Goal: Transaction & Acquisition: Book appointment/travel/reservation

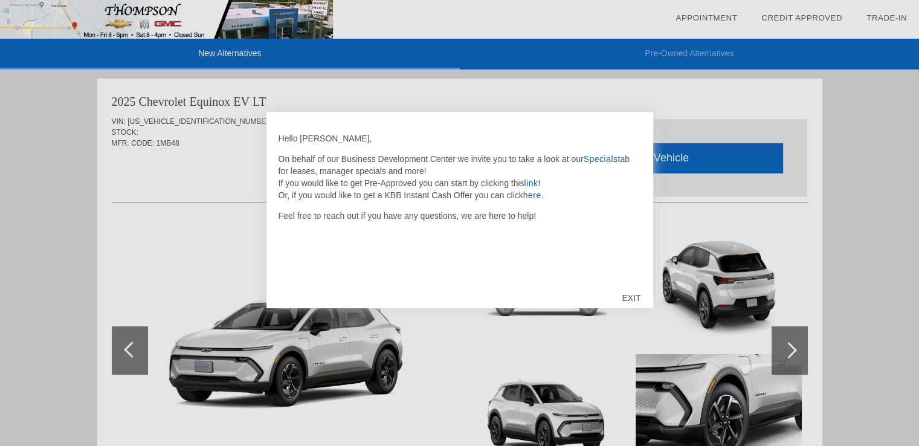
click at [627, 297] on div "EXIT" at bounding box center [631, 298] width 43 height 36
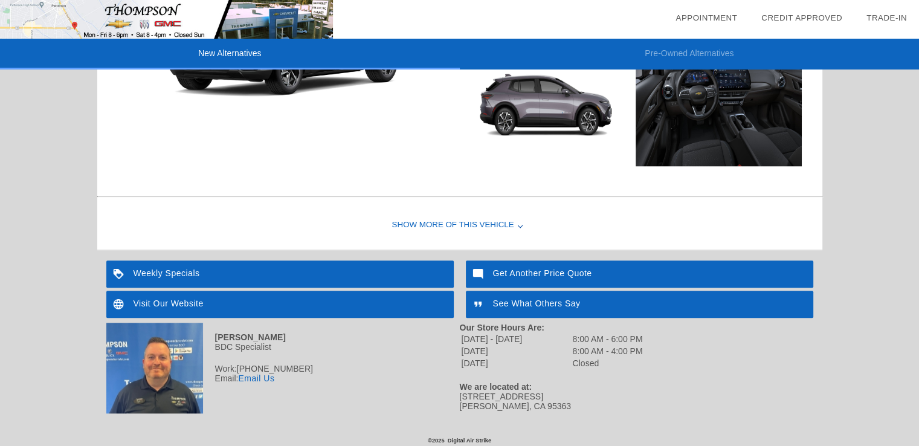
scroll to position [1056, 0]
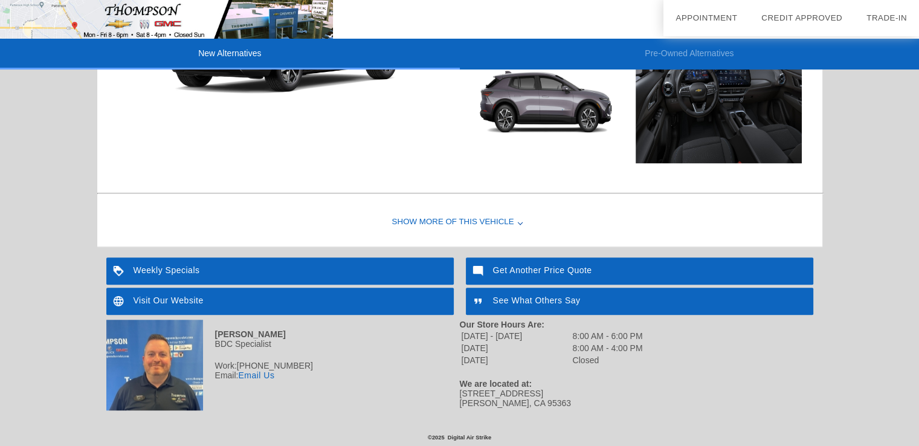
click at [522, 224] on div "Show More of this Vehicle" at bounding box center [459, 222] width 725 height 48
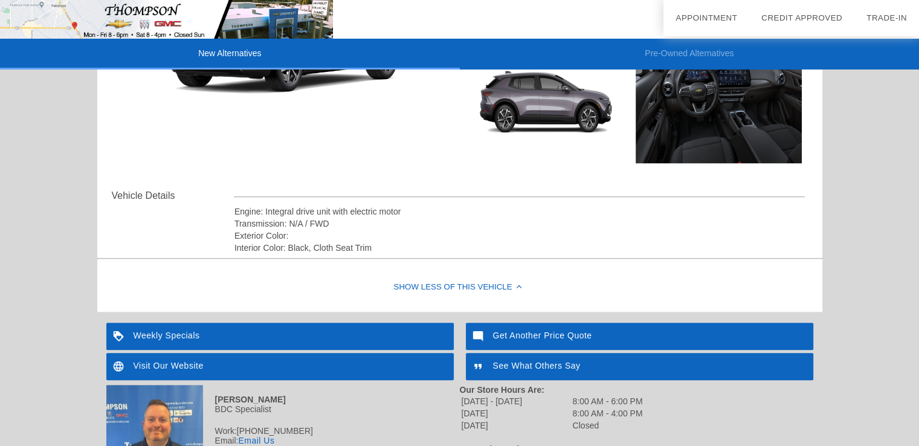
click at [432, 286] on div "Show Less of this Vehicle" at bounding box center [459, 287] width 725 height 48
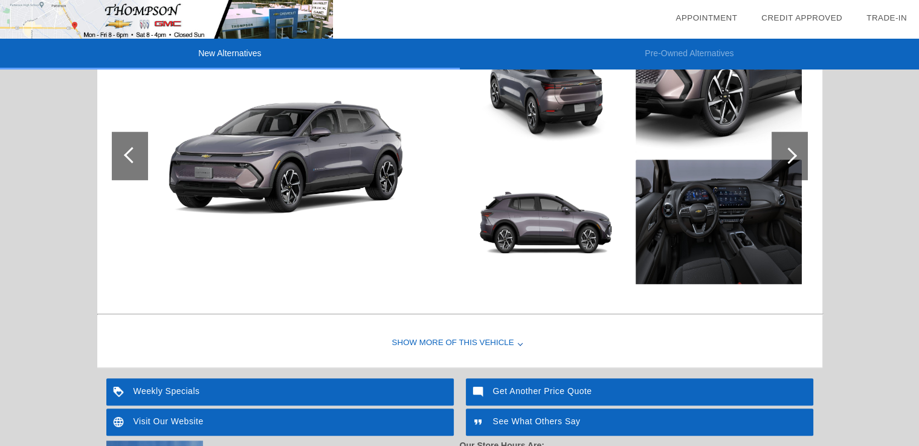
scroll to position [754, 0]
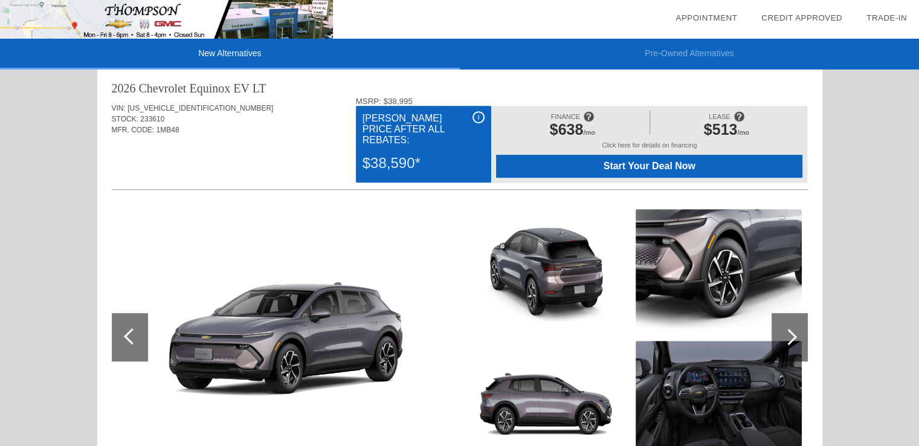
click at [707, 267] on img at bounding box center [719, 271] width 166 height 124
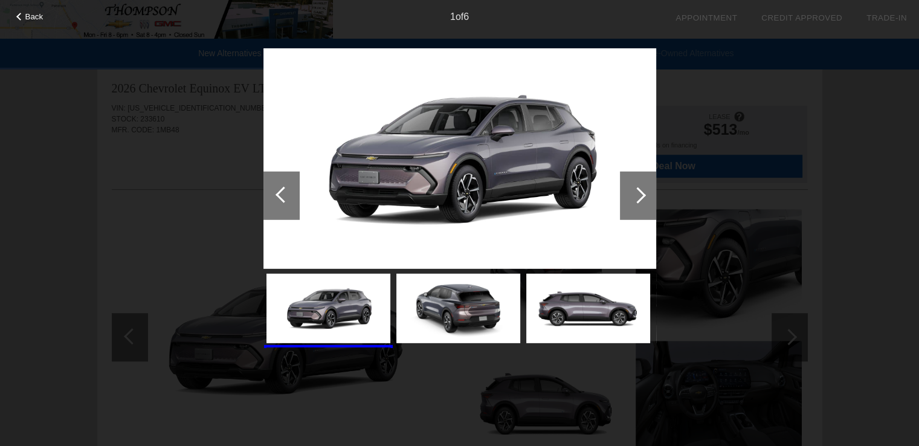
click at [636, 195] on div at bounding box center [638, 195] width 16 height 16
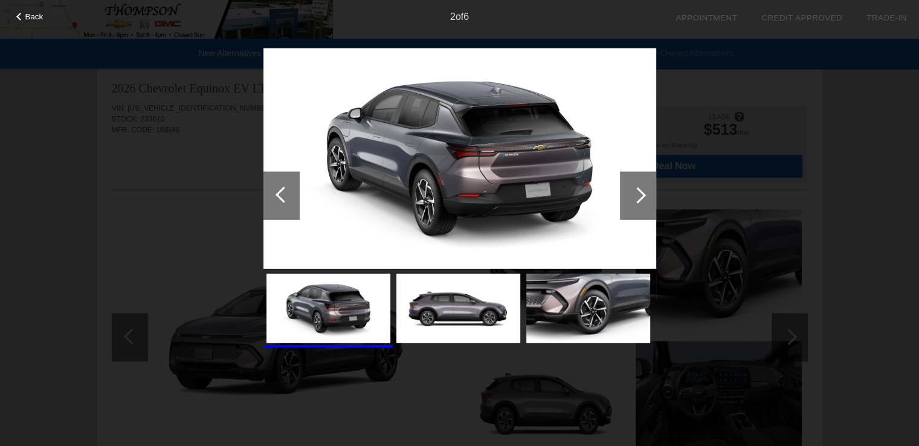
click at [636, 196] on div at bounding box center [638, 195] width 16 height 16
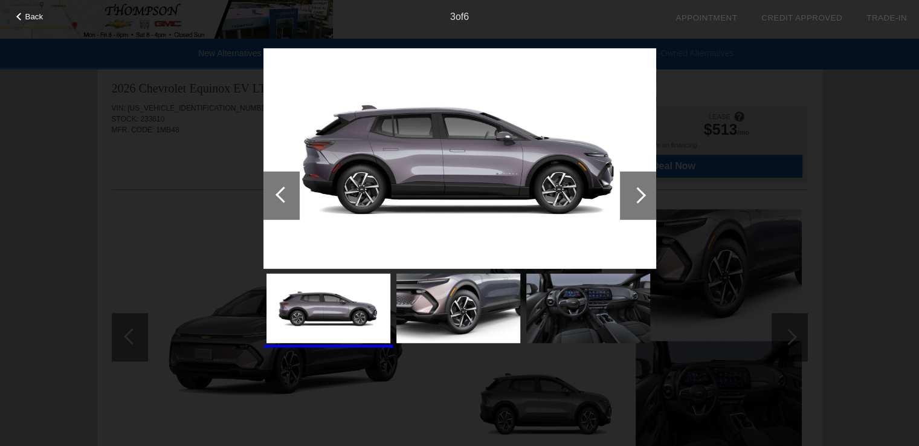
click at [636, 196] on div at bounding box center [638, 195] width 16 height 16
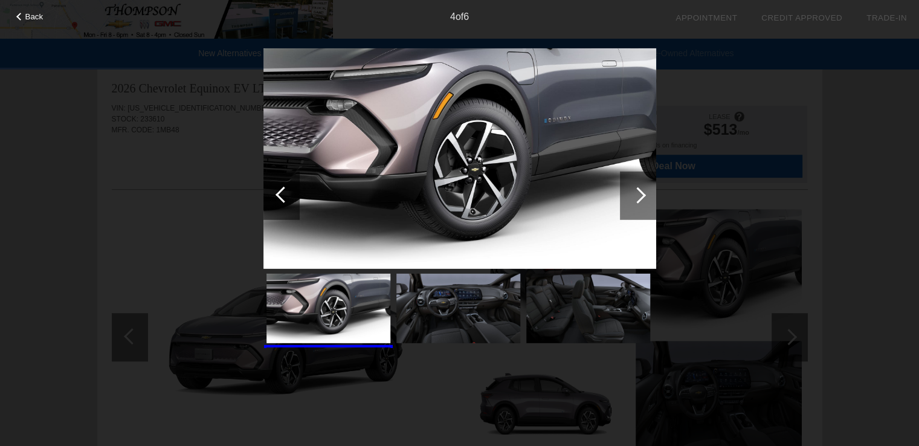
click at [636, 196] on div at bounding box center [638, 195] width 16 height 16
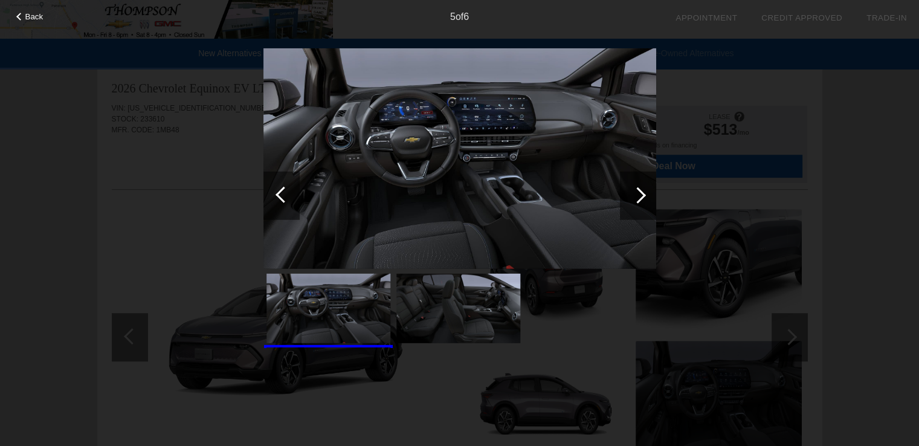
click at [636, 196] on div at bounding box center [638, 195] width 16 height 16
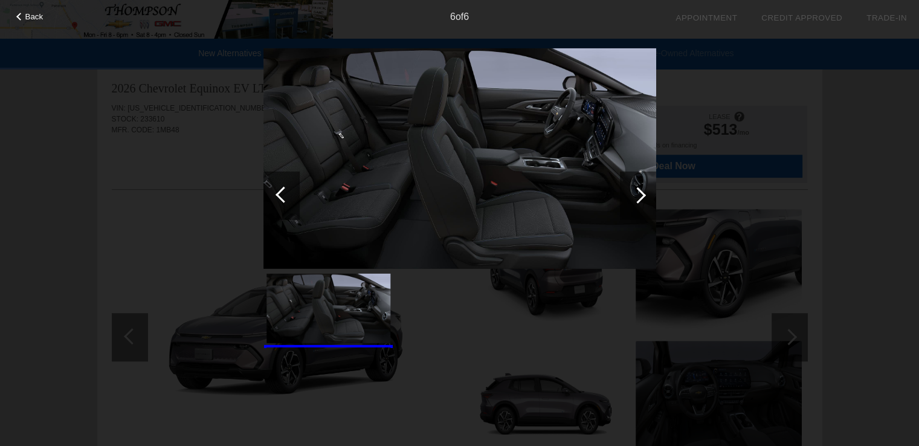
click at [636, 196] on div at bounding box center [638, 195] width 16 height 16
click at [572, 110] on img at bounding box center [459, 158] width 393 height 221
click at [277, 195] on div at bounding box center [284, 194] width 16 height 16
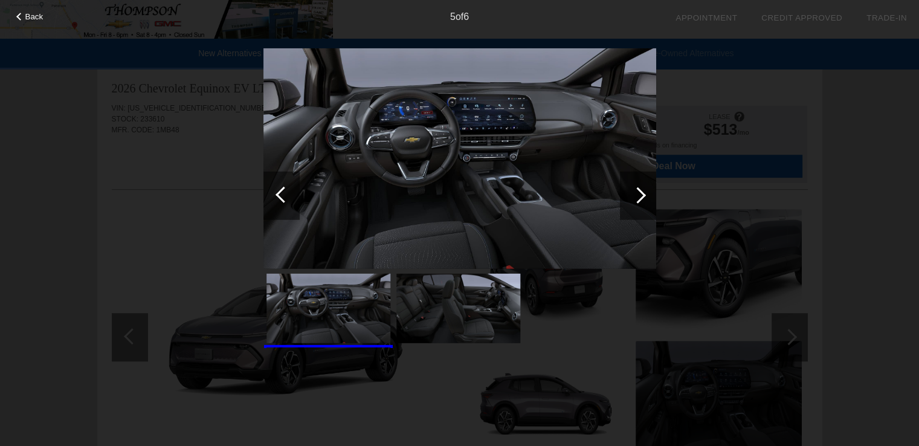
click at [508, 160] on img at bounding box center [459, 158] width 393 height 221
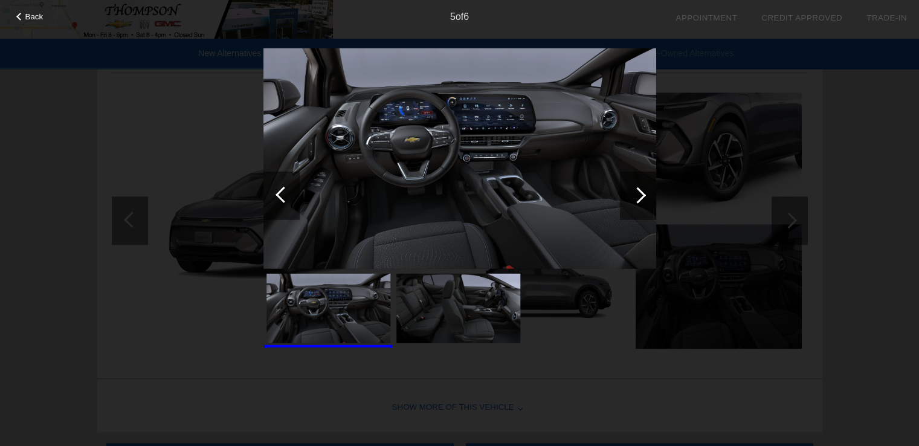
scroll to position [935, 0]
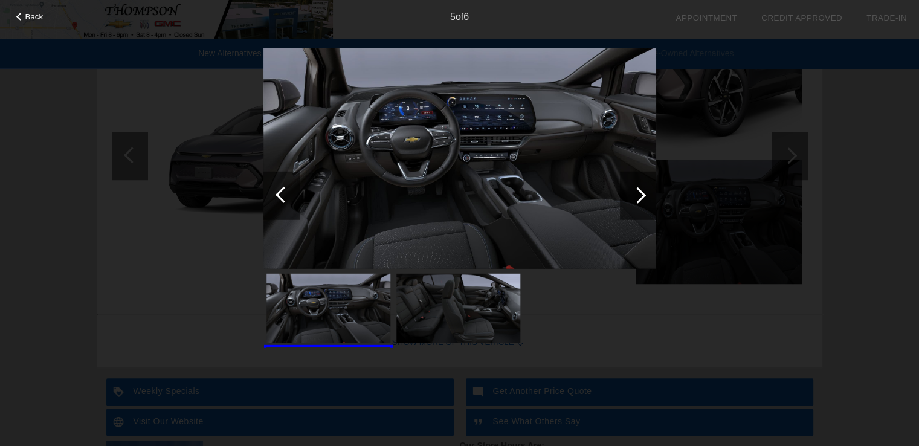
click at [495, 116] on img at bounding box center [459, 158] width 393 height 221
click at [392, 105] on img at bounding box center [459, 158] width 393 height 221
click at [279, 198] on div at bounding box center [281, 195] width 36 height 48
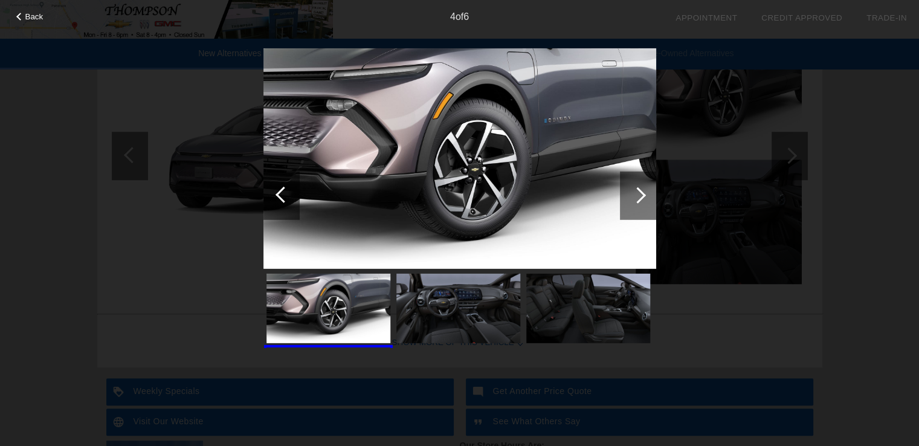
click at [279, 195] on div at bounding box center [284, 194] width 16 height 16
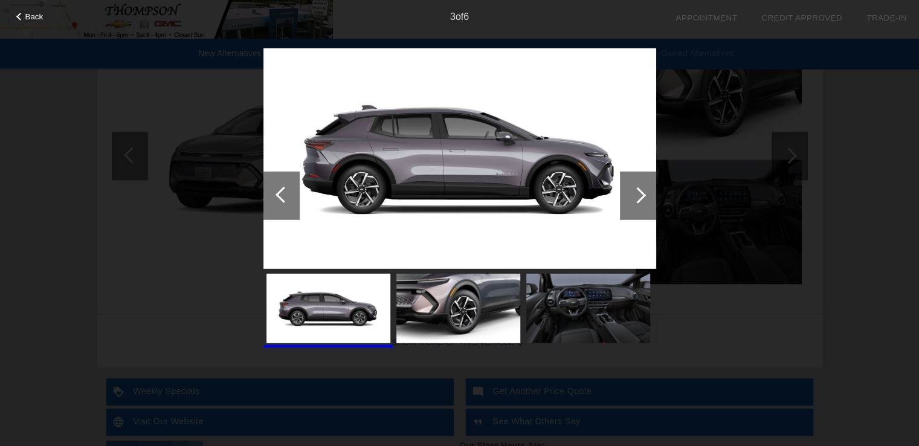
click at [281, 194] on div at bounding box center [284, 194] width 16 height 16
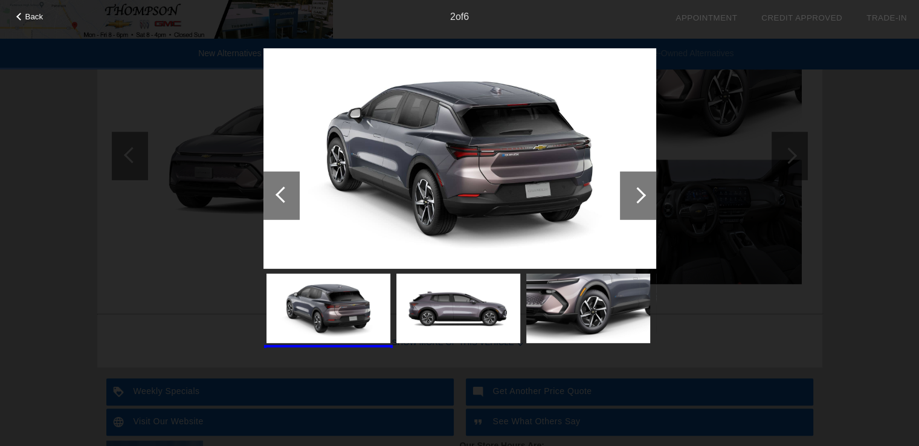
click at [281, 194] on div at bounding box center [284, 194] width 16 height 16
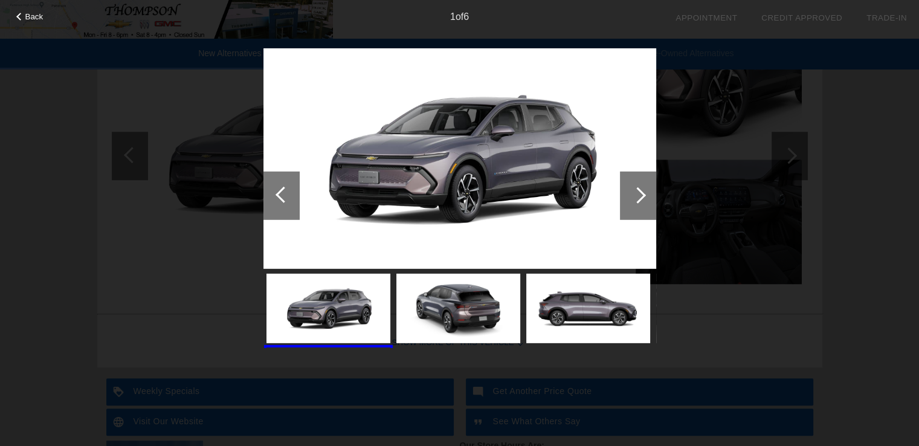
click at [281, 194] on div at bounding box center [284, 194] width 16 height 16
click at [25, 20] on span "Back" at bounding box center [34, 16] width 18 height 9
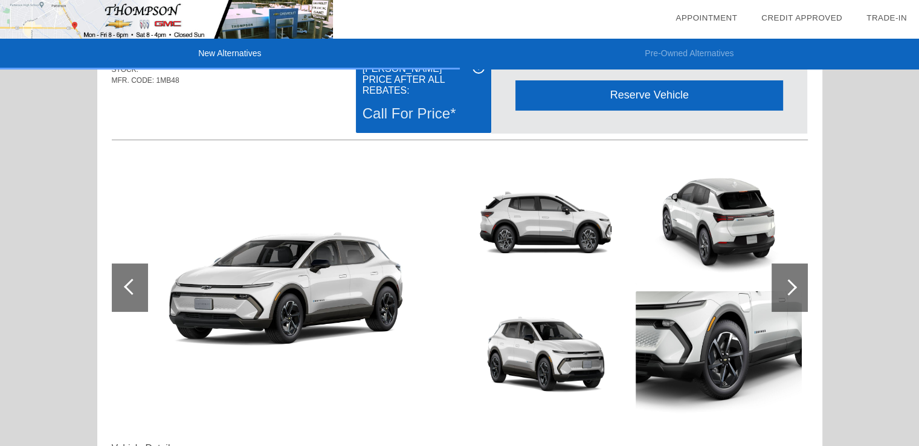
scroll to position [181, 0]
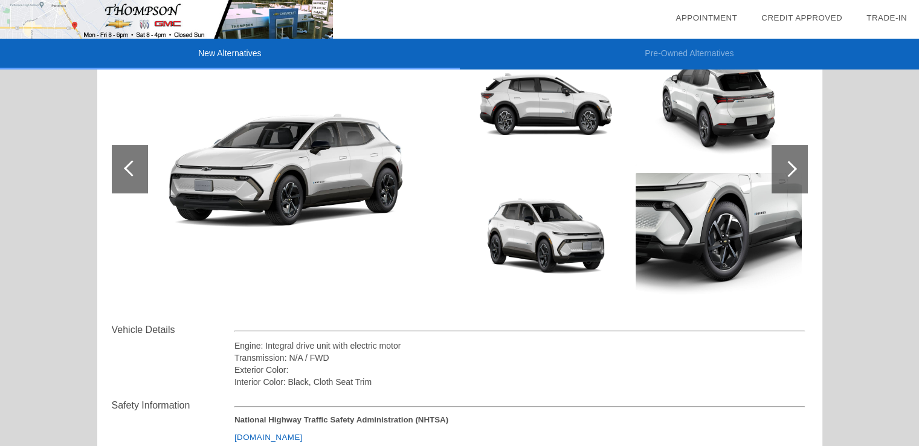
click at [317, 169] on img at bounding box center [283, 169] width 343 height 193
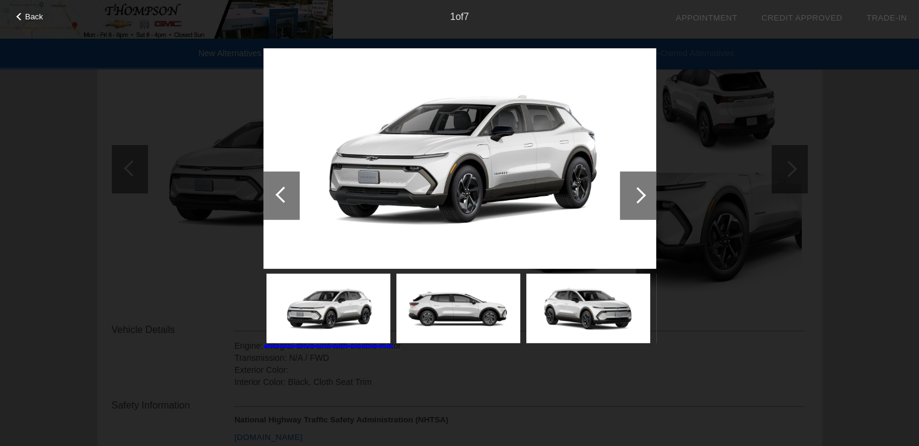
click at [642, 198] on div at bounding box center [638, 195] width 36 height 48
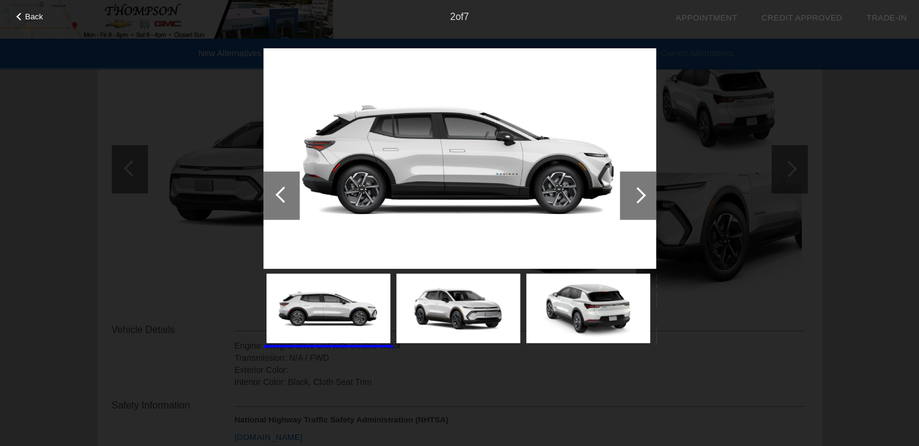
click at [642, 198] on div at bounding box center [638, 195] width 36 height 48
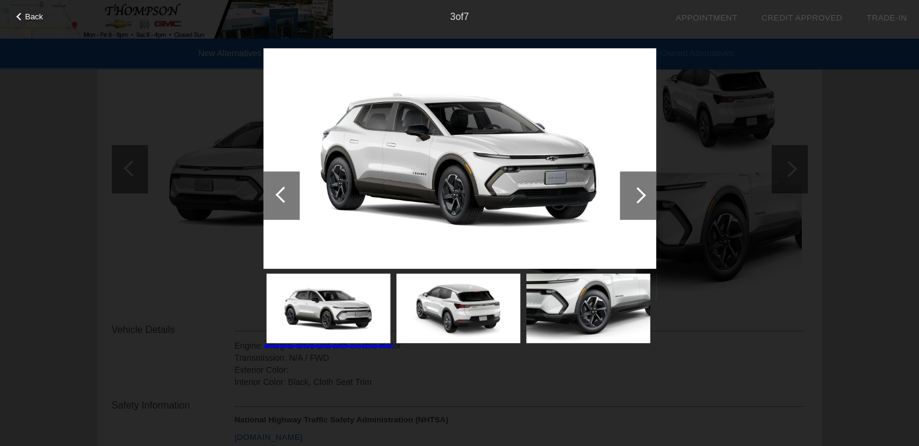
click at [642, 198] on div at bounding box center [638, 195] width 36 height 48
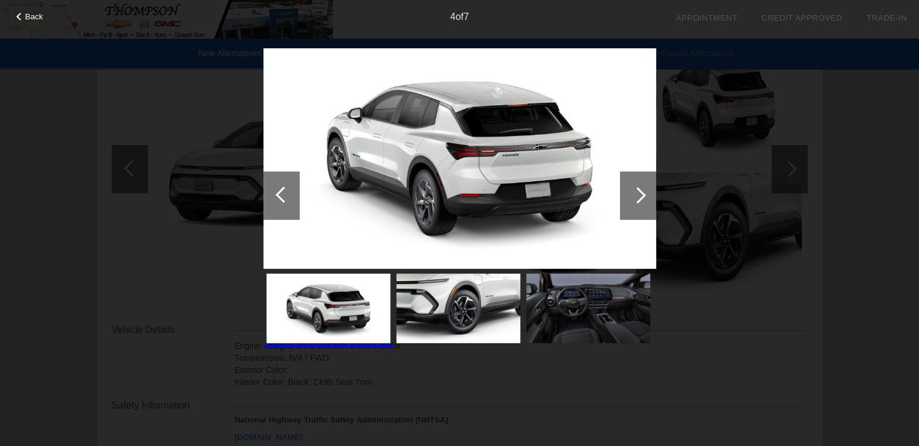
click at [642, 198] on div at bounding box center [638, 195] width 36 height 48
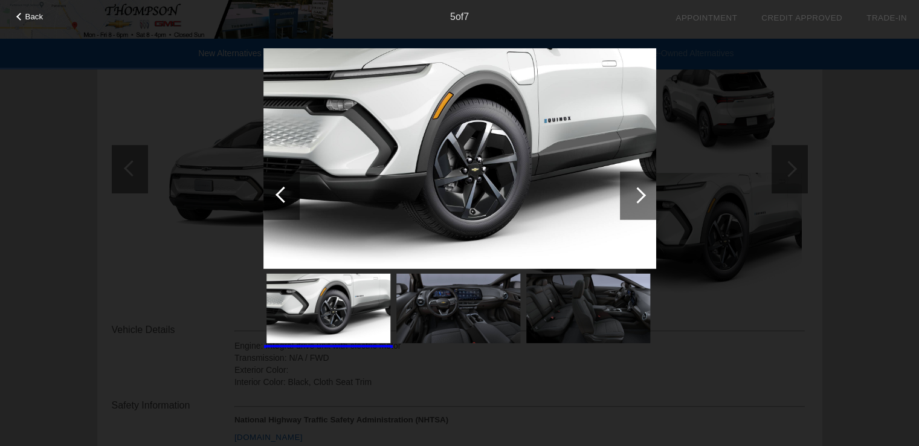
click at [641, 199] on div at bounding box center [638, 195] width 16 height 16
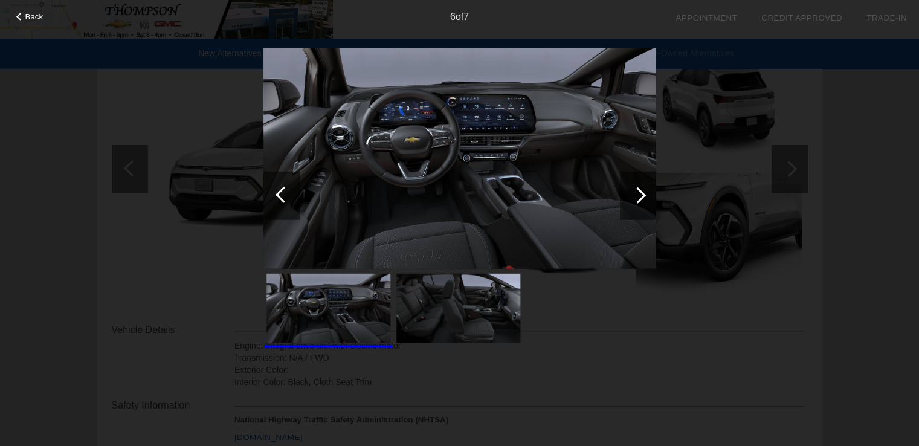
click at [641, 199] on div at bounding box center [638, 195] width 16 height 16
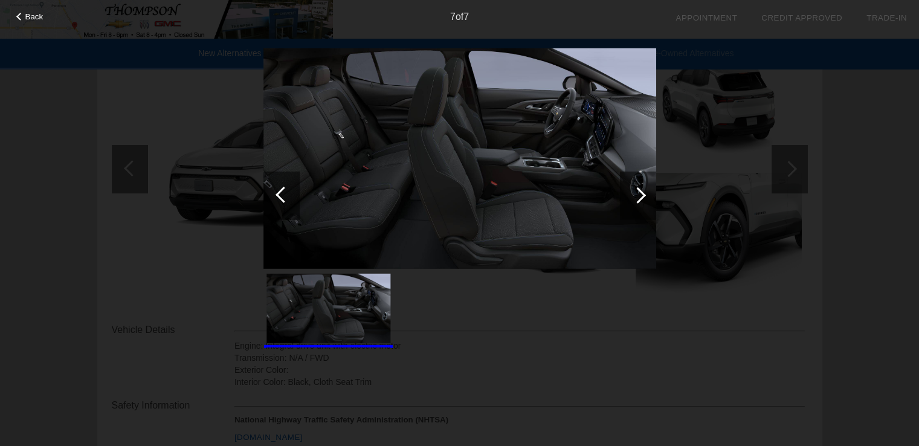
click at [639, 201] on div at bounding box center [638, 195] width 36 height 48
click at [281, 195] on div at bounding box center [284, 194] width 16 height 16
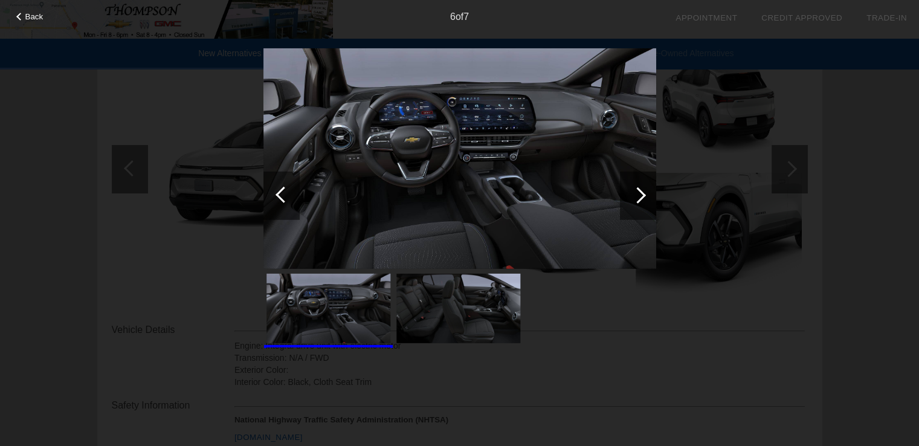
click at [281, 195] on div at bounding box center [284, 194] width 16 height 16
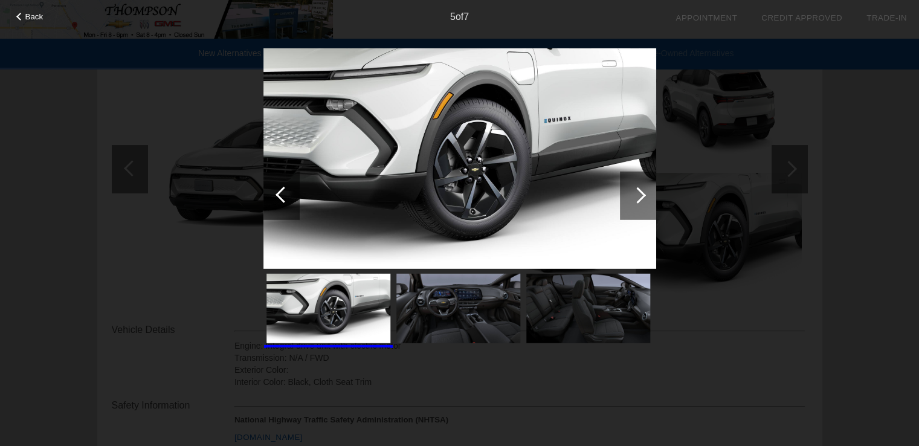
click at [282, 195] on div at bounding box center [284, 194] width 16 height 16
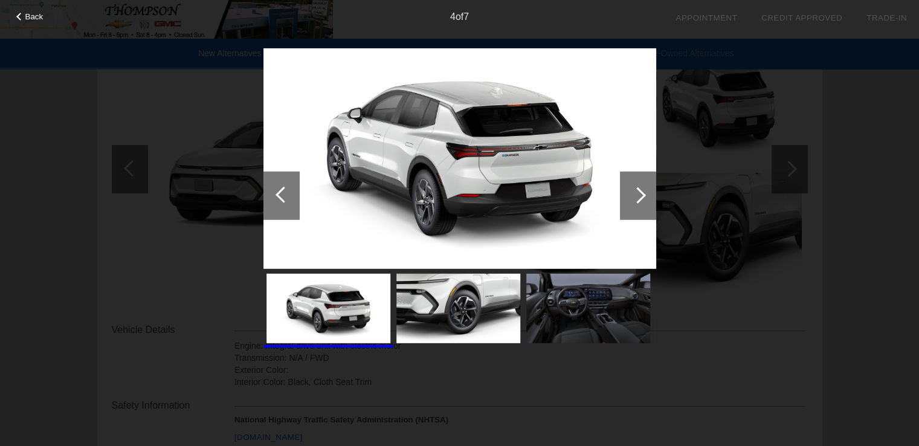
click at [282, 197] on div at bounding box center [284, 194] width 16 height 16
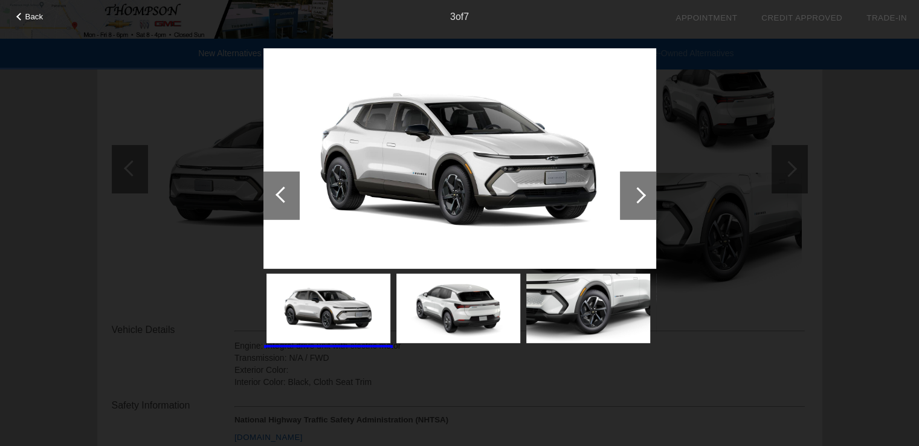
click at [29, 16] on span "Back" at bounding box center [34, 16] width 18 height 9
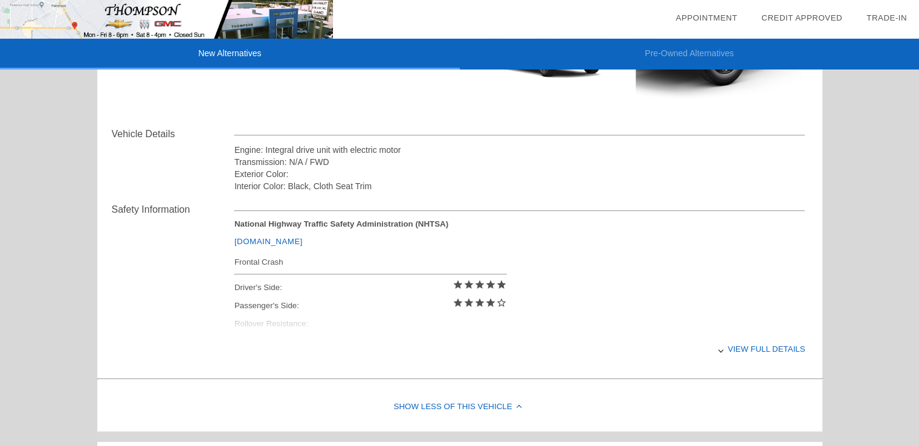
scroll to position [483, 0]
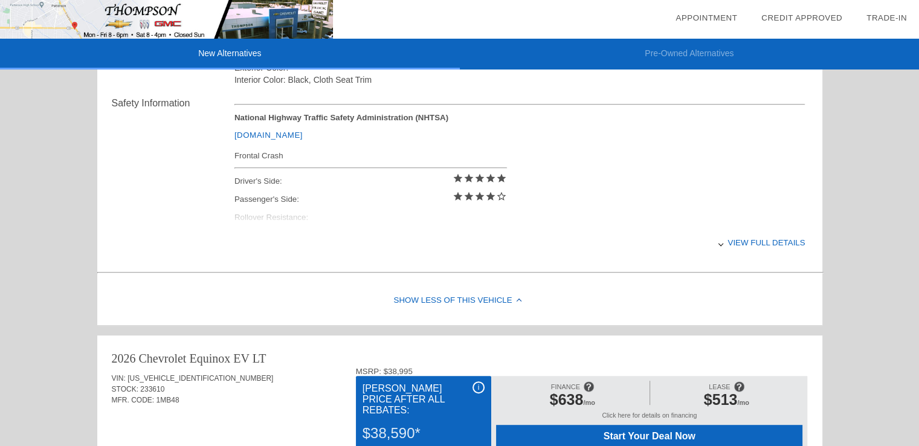
click at [772, 242] on div "View full details" at bounding box center [519, 243] width 571 height 30
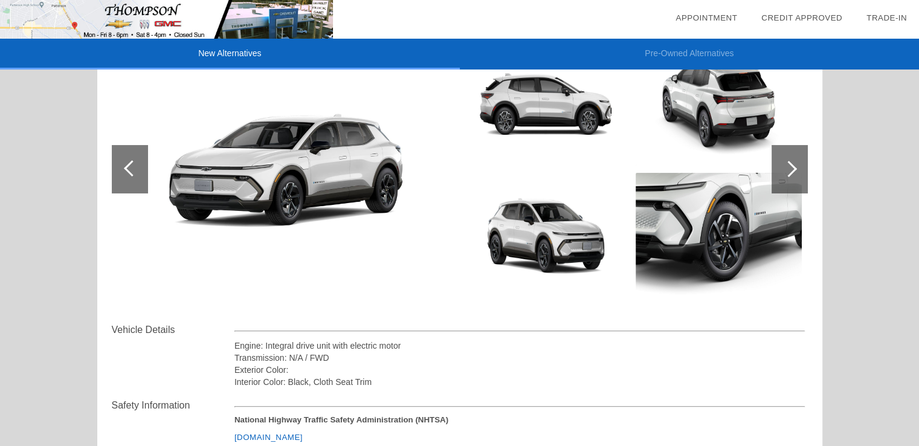
scroll to position [0, 0]
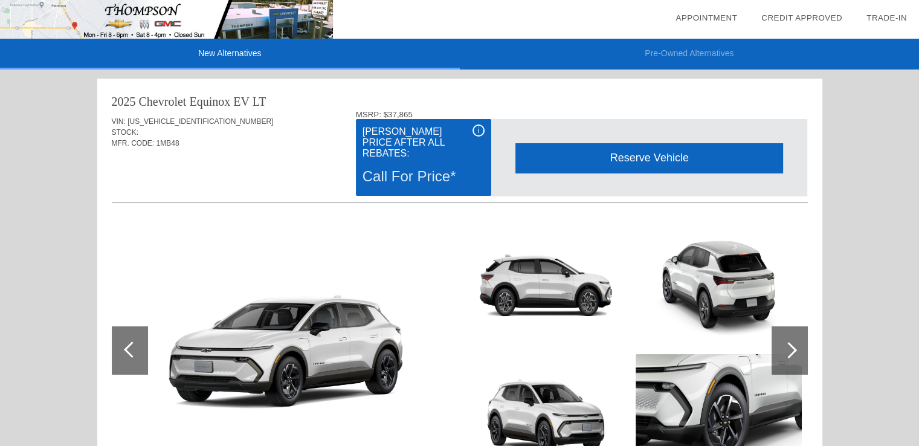
click at [648, 163] on div "Reserve Vehicle" at bounding box center [649, 158] width 268 height 30
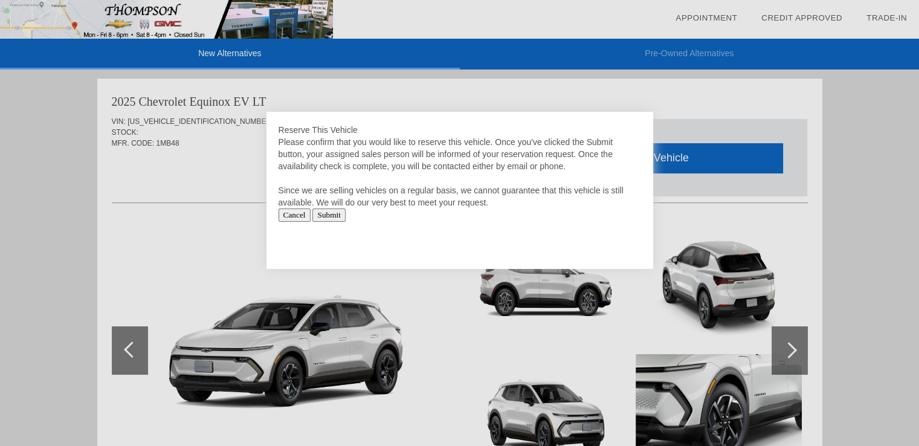
click at [336, 213] on input "Submit" at bounding box center [328, 214] width 33 height 13
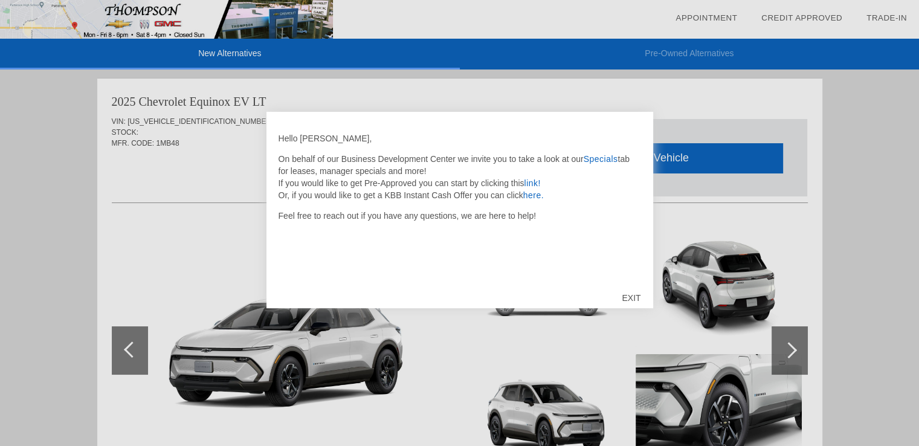
click at [532, 196] on link "here." at bounding box center [533, 195] width 21 height 10
click at [601, 158] on link "Specials" at bounding box center [601, 159] width 34 height 10
